Goal: Task Accomplishment & Management: Use online tool/utility

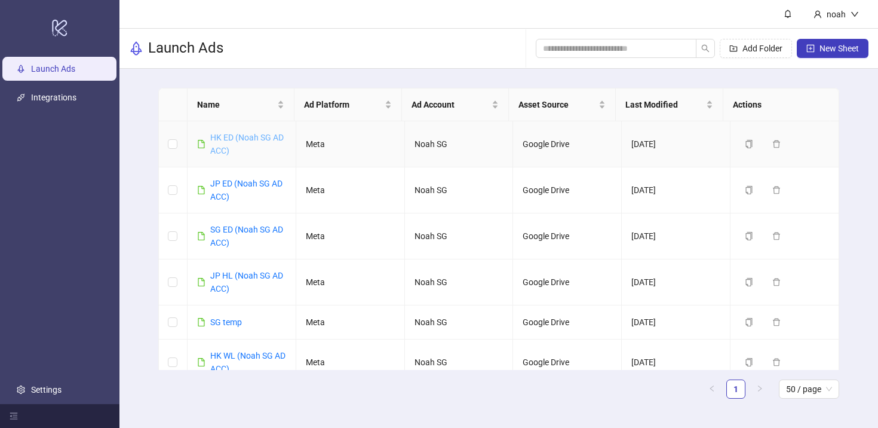
click at [281, 137] on link "HK ED (Noah SG AD ACC)" at bounding box center [246, 144] width 73 height 23
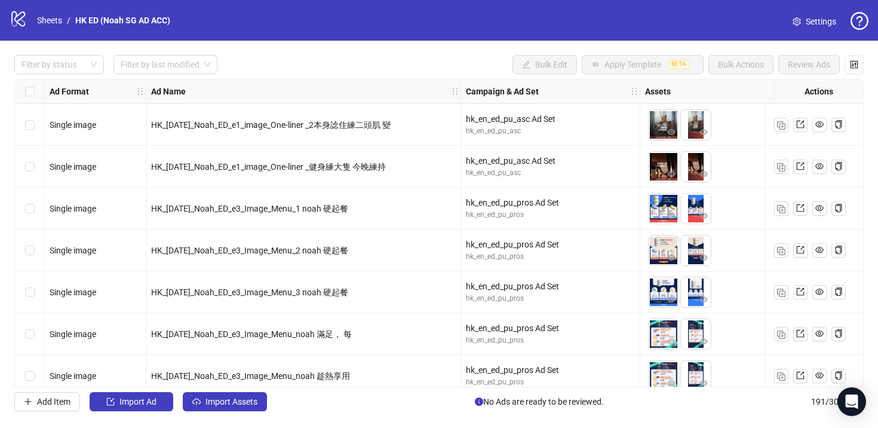
scroll to position [2894, 0]
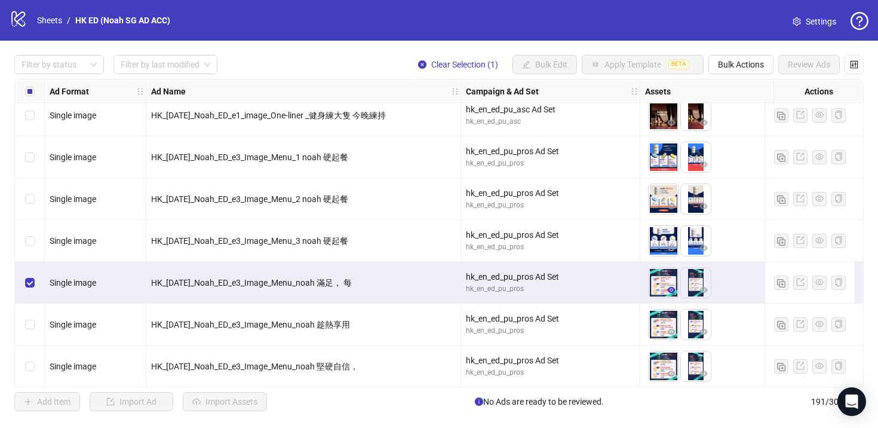
click at [668, 287] on icon "eye" at bounding box center [671, 290] width 8 height 8
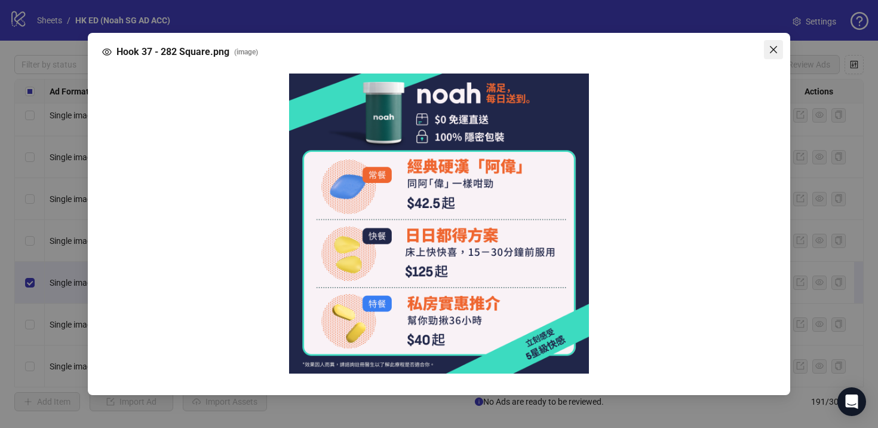
click at [769, 51] on icon "close" at bounding box center [774, 50] width 10 height 10
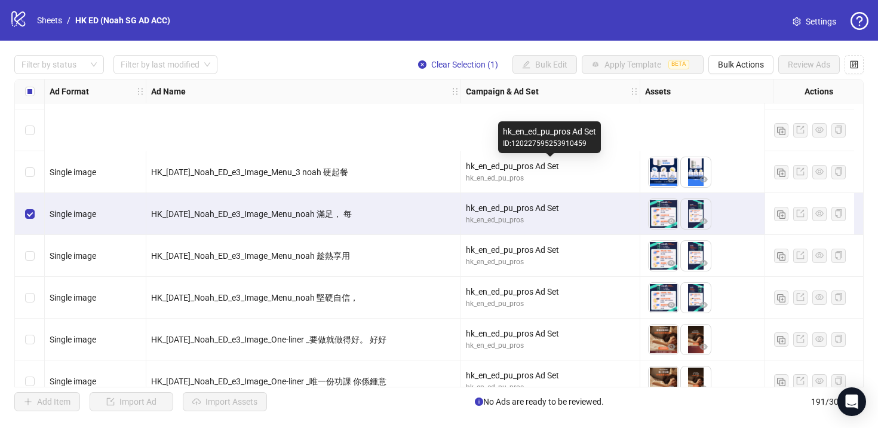
scroll to position [3087, 0]
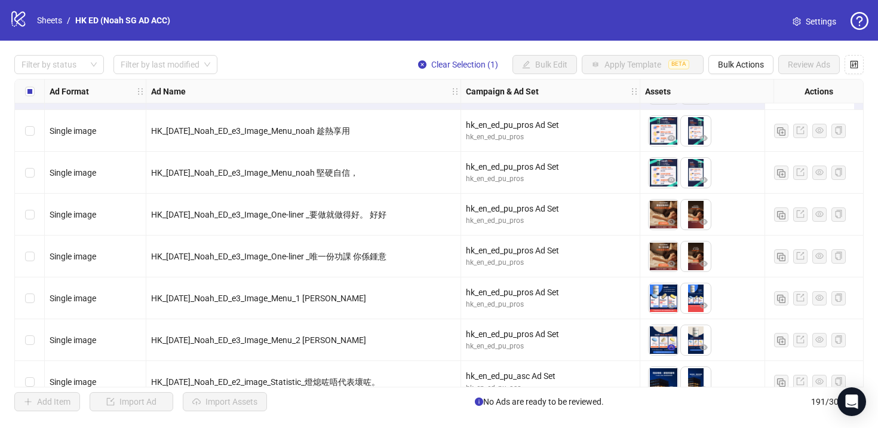
click at [672, 347] on icon "eye" at bounding box center [671, 347] width 8 height 6
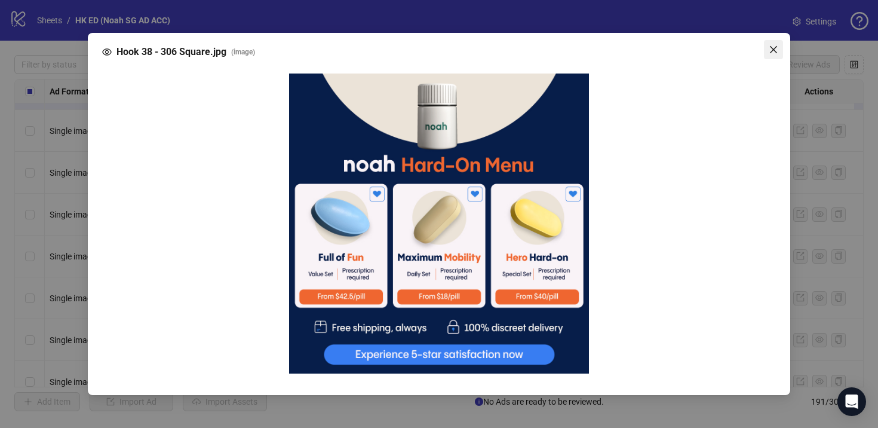
click at [769, 51] on icon "close" at bounding box center [774, 50] width 10 height 10
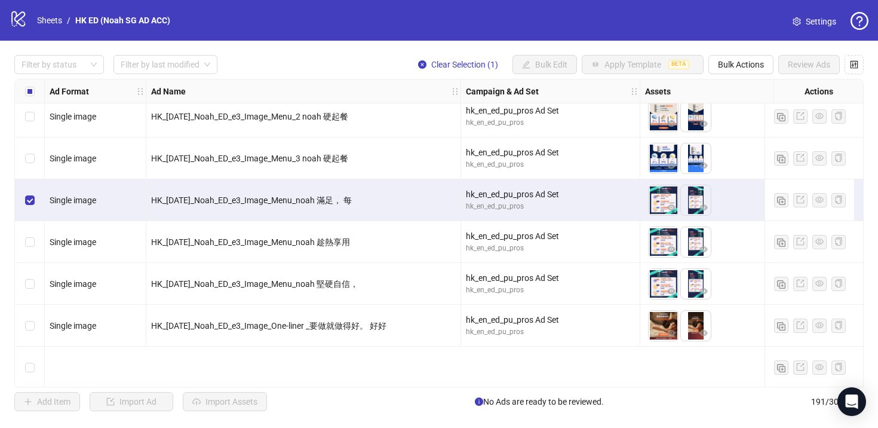
scroll to position [2865, 0]
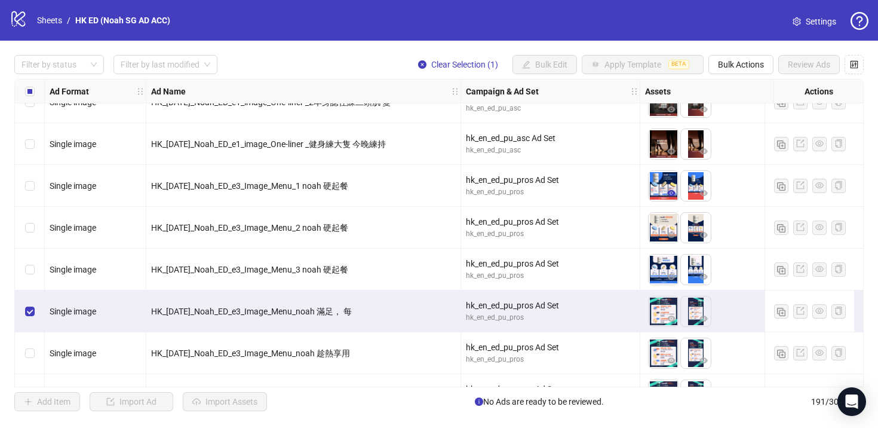
click at [670, 190] on icon "eye" at bounding box center [671, 193] width 8 height 6
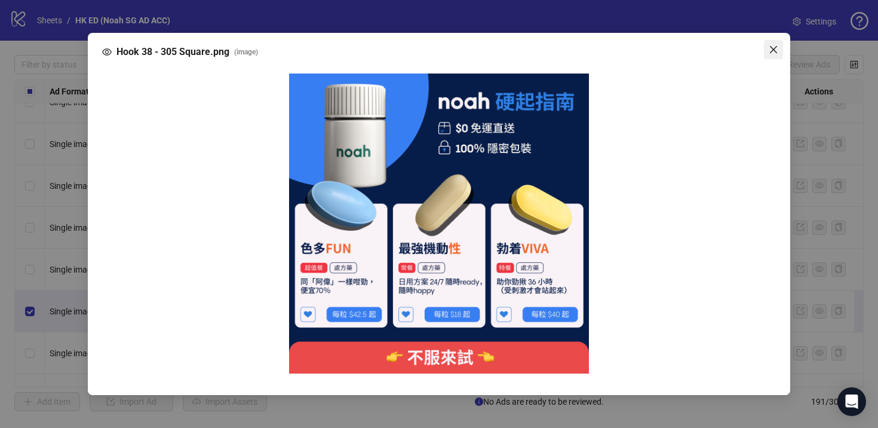
click at [769, 48] on icon "close" at bounding box center [774, 50] width 10 height 10
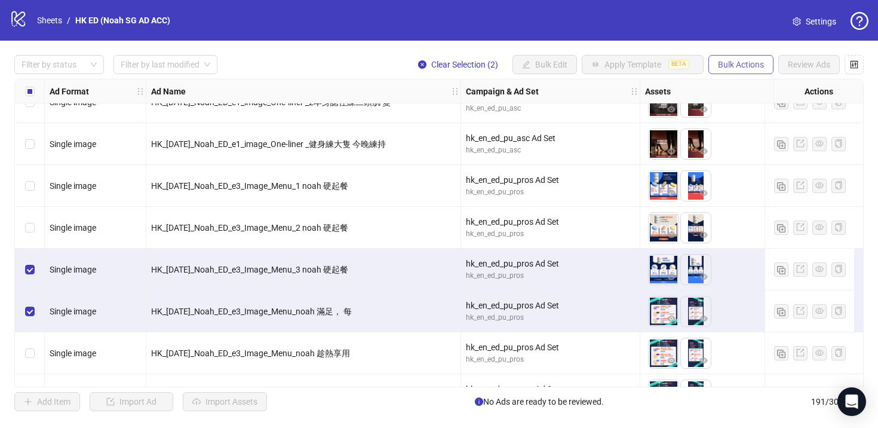
click at [748, 68] on span "Bulk Actions" at bounding box center [741, 65] width 46 height 10
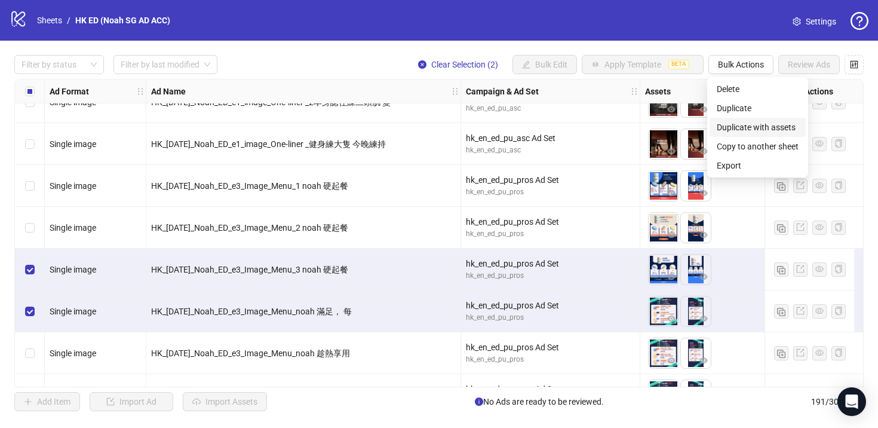
click at [760, 126] on span "Duplicate with assets" at bounding box center [758, 127] width 82 height 13
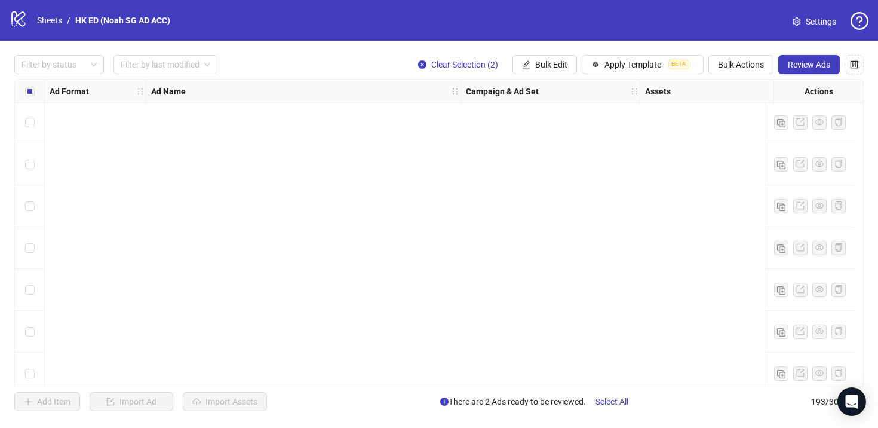
scroll to position [7791, 0]
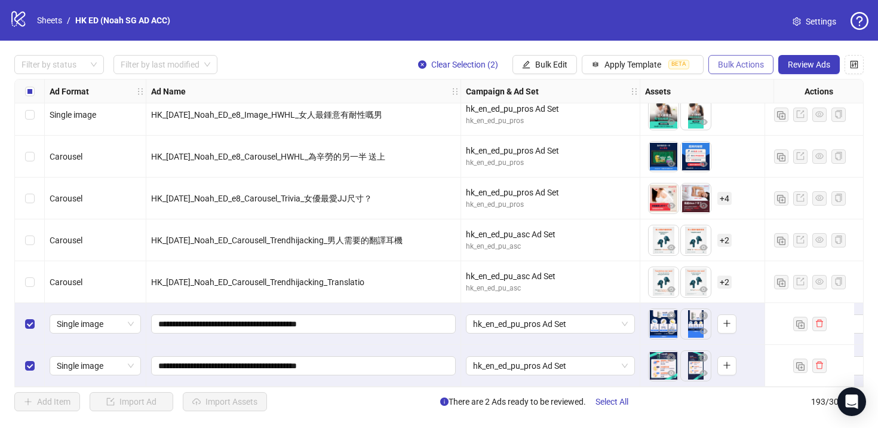
click at [733, 67] on span "Bulk Actions" at bounding box center [741, 65] width 46 height 10
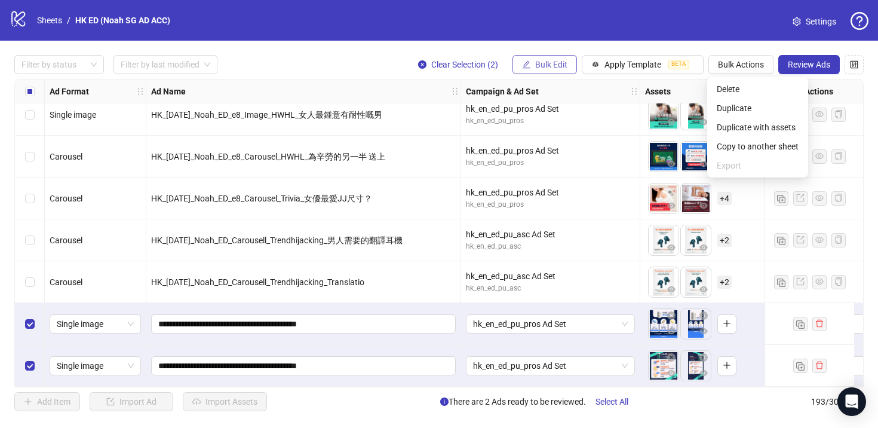
click at [535, 66] on span "Bulk Edit" at bounding box center [551, 65] width 32 height 10
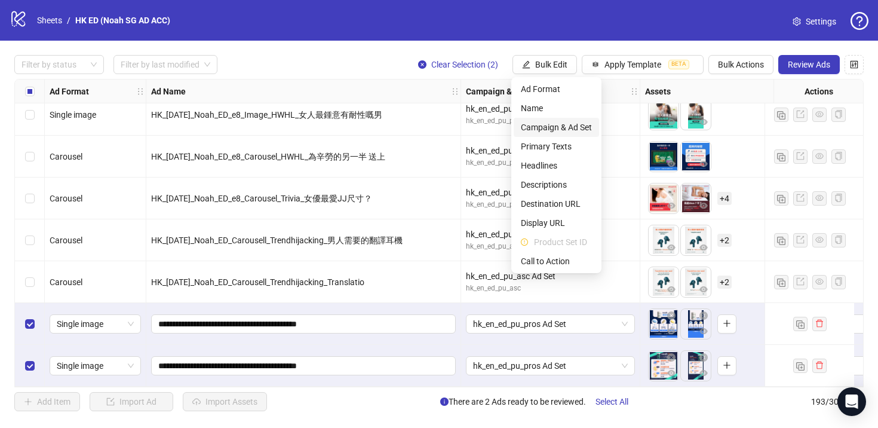
click at [570, 130] on span "Campaign & Ad Set" at bounding box center [556, 127] width 71 height 13
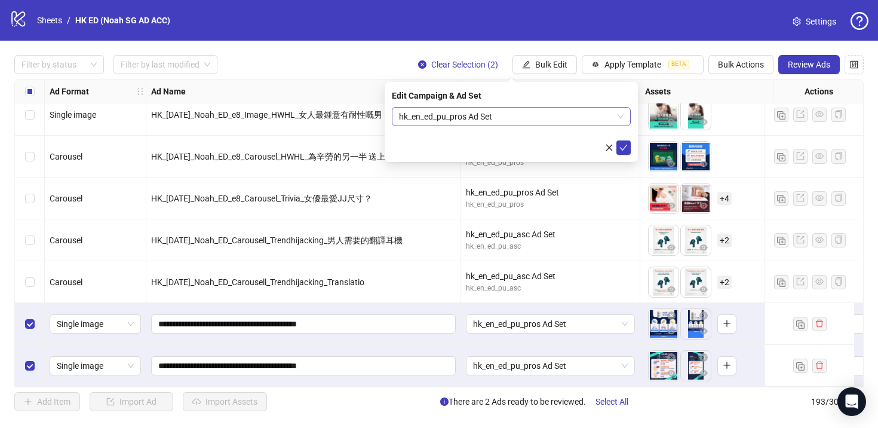
click at [502, 115] on span "hk_en_ed_pu_pros Ad Set" at bounding box center [511, 117] width 225 height 18
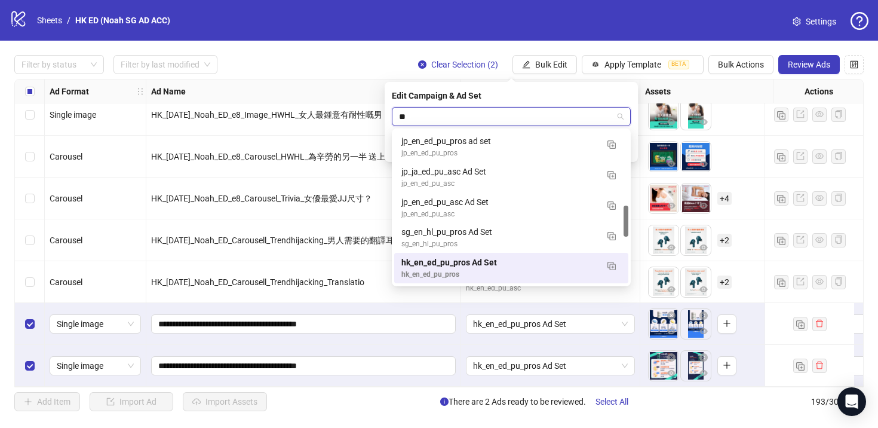
scroll to position [175, 0]
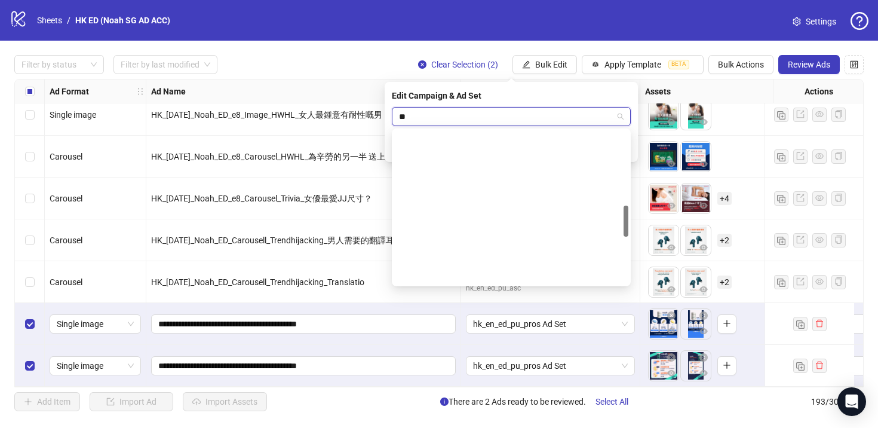
type input "***"
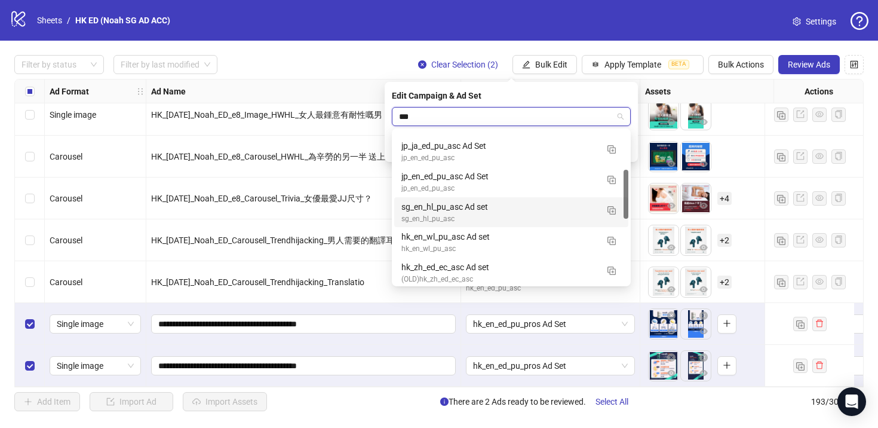
scroll to position [177, 0]
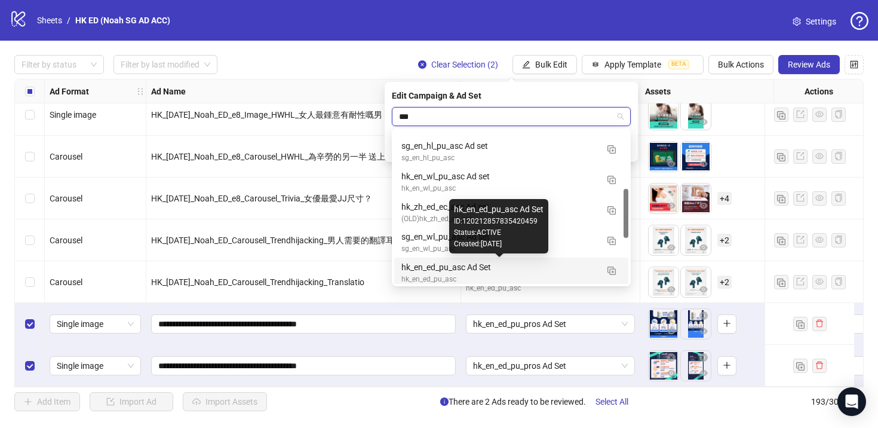
click at [496, 271] on div "hk_en_ed_pu_asc Ad Set" at bounding box center [499, 266] width 196 height 13
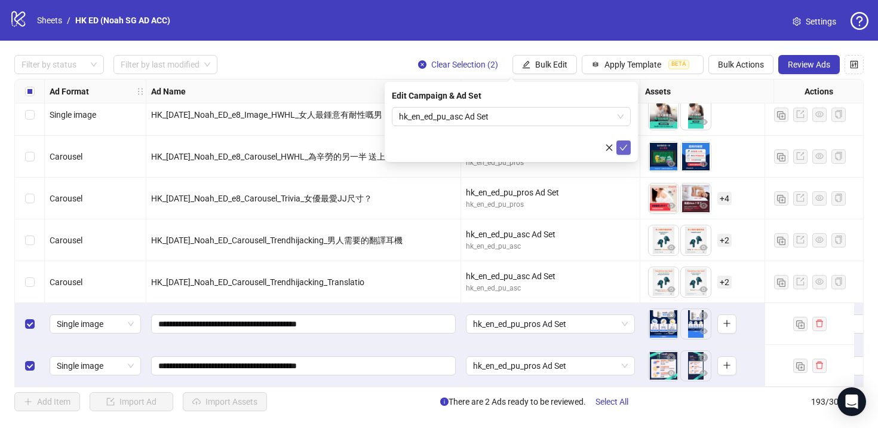
click at [624, 149] on icon "check" at bounding box center [623, 147] width 8 height 8
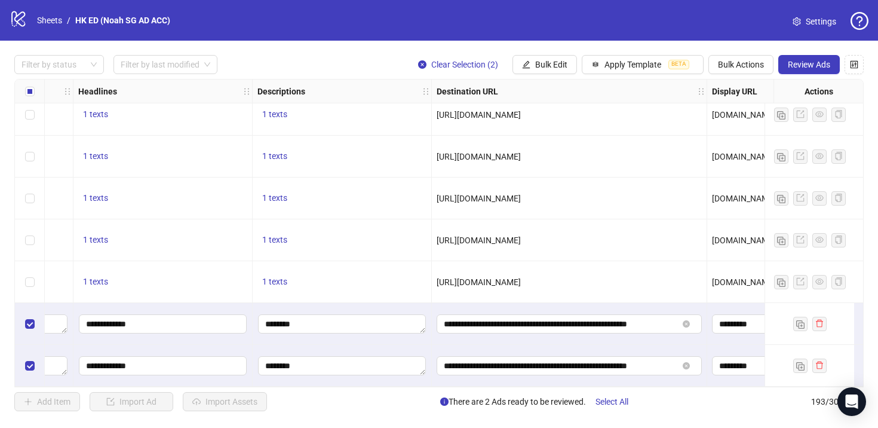
scroll to position [7791, 962]
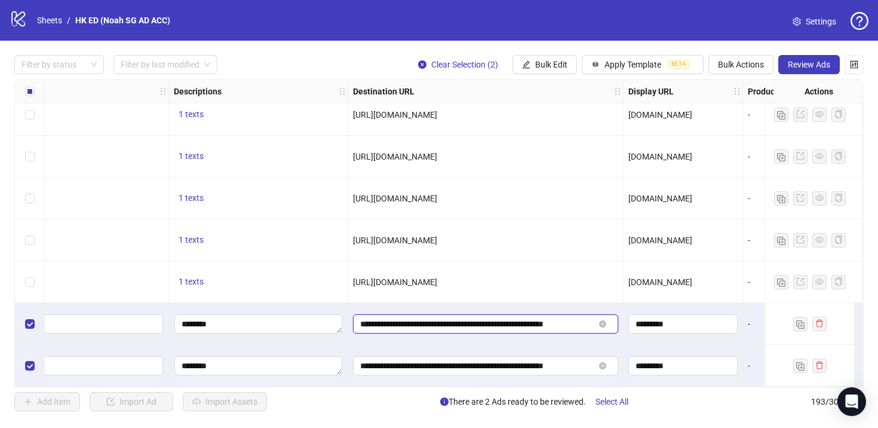
click at [569, 322] on input "**********" at bounding box center [477, 323] width 234 height 13
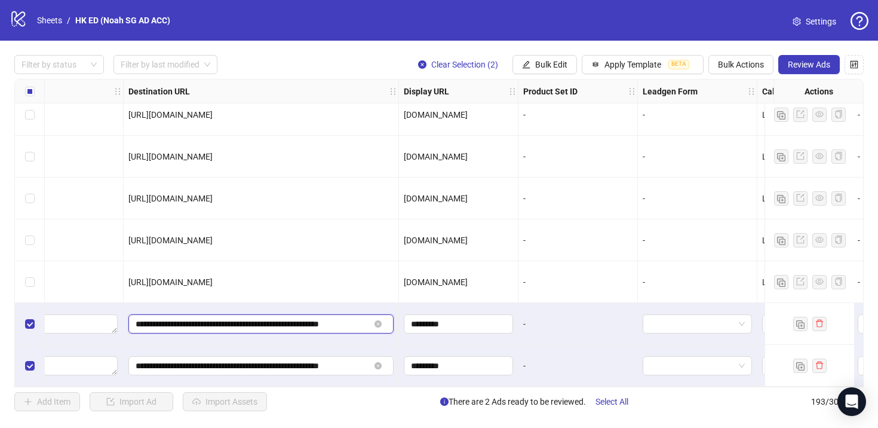
scroll to position [7791, 1394]
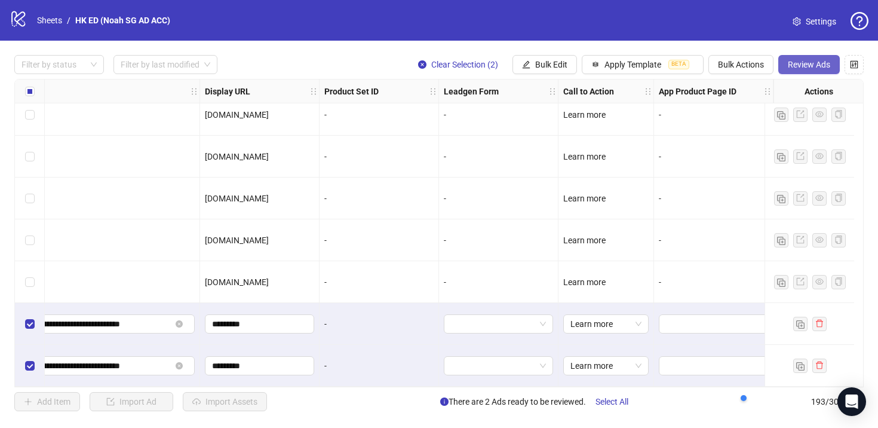
click at [820, 67] on span "Review Ads" at bounding box center [809, 65] width 42 height 10
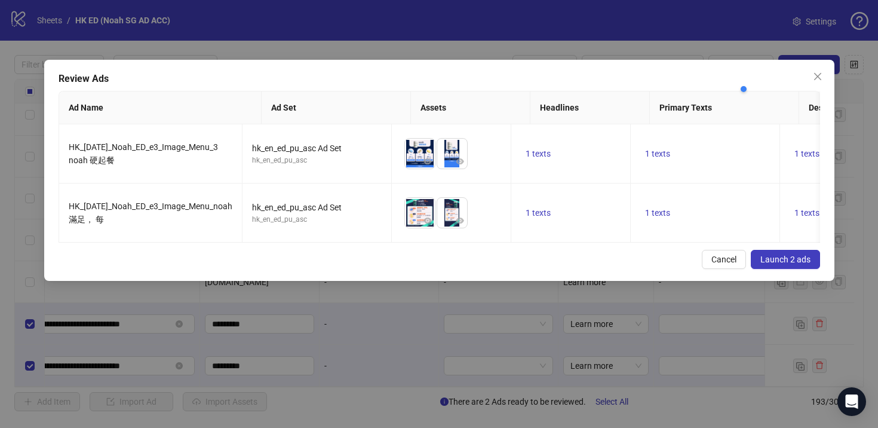
click at [786, 264] on span "Launch 2 ads" at bounding box center [785, 259] width 50 height 10
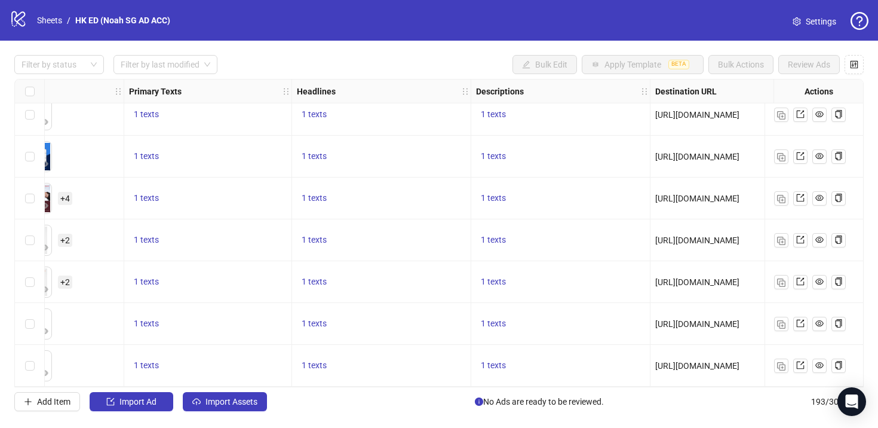
scroll to position [7791, 357]
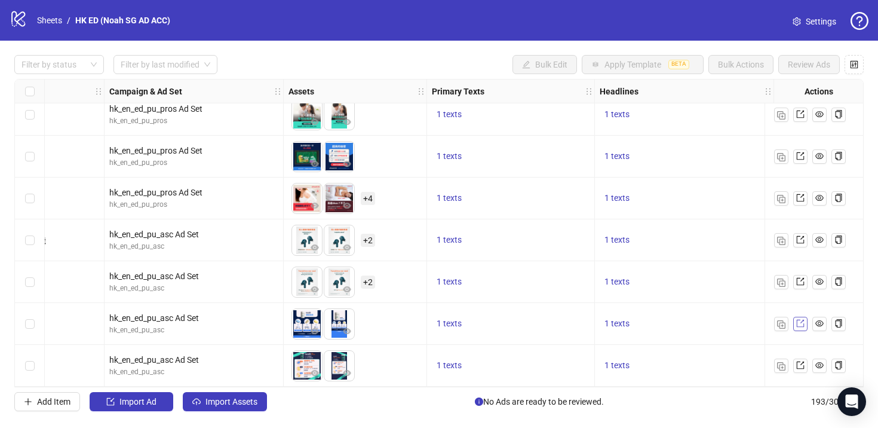
click at [802, 319] on icon "export" at bounding box center [800, 323] width 8 height 8
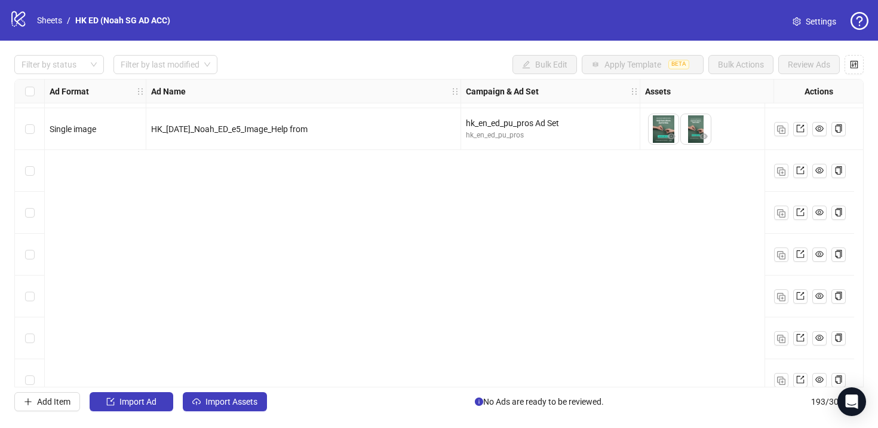
scroll to position [3893, 0]
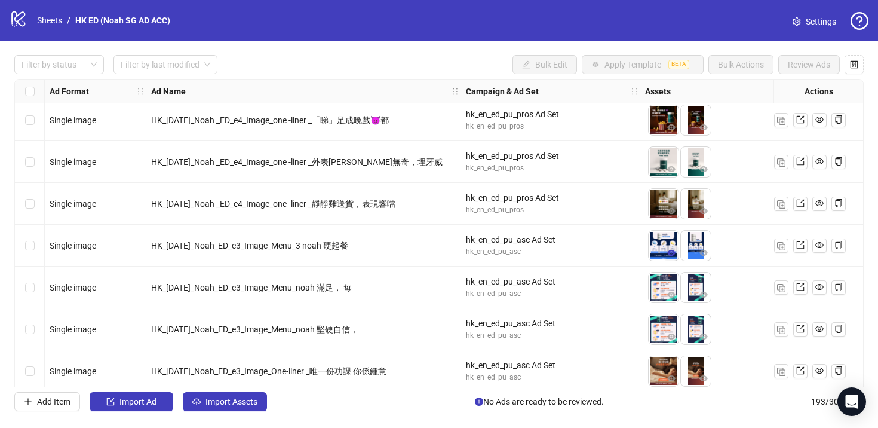
click at [674, 251] on icon "eye" at bounding box center [671, 252] width 8 height 8
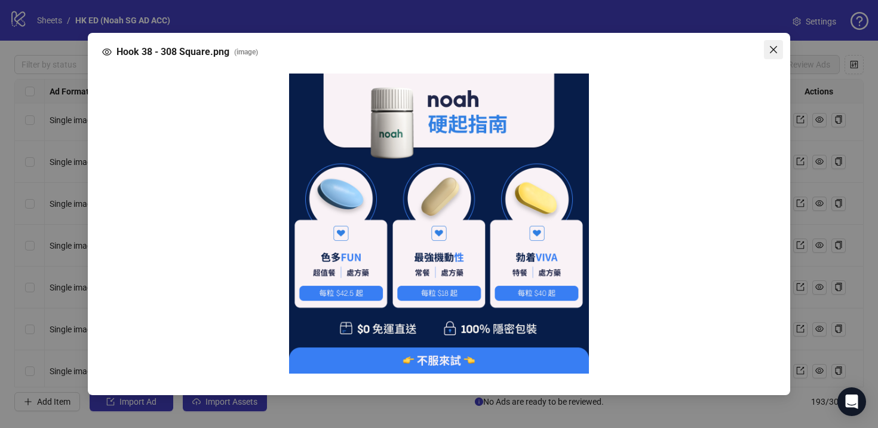
click at [772, 48] on icon "close" at bounding box center [774, 50] width 10 height 10
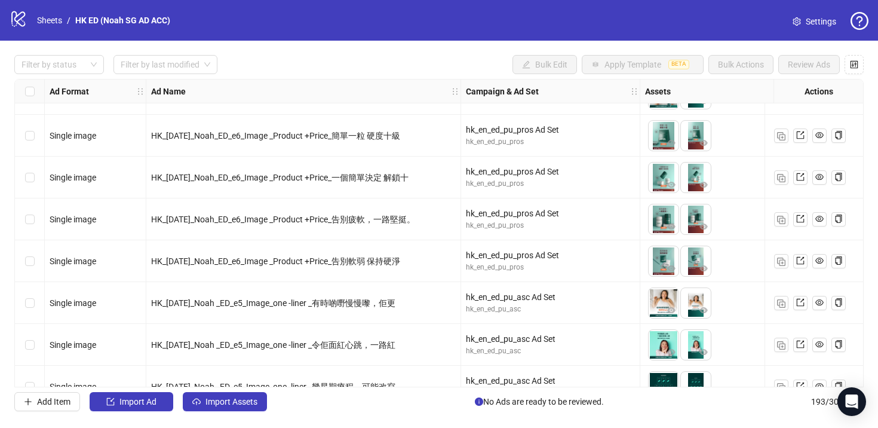
scroll to position [4830, 0]
